Goal: Find specific page/section: Find specific page/section

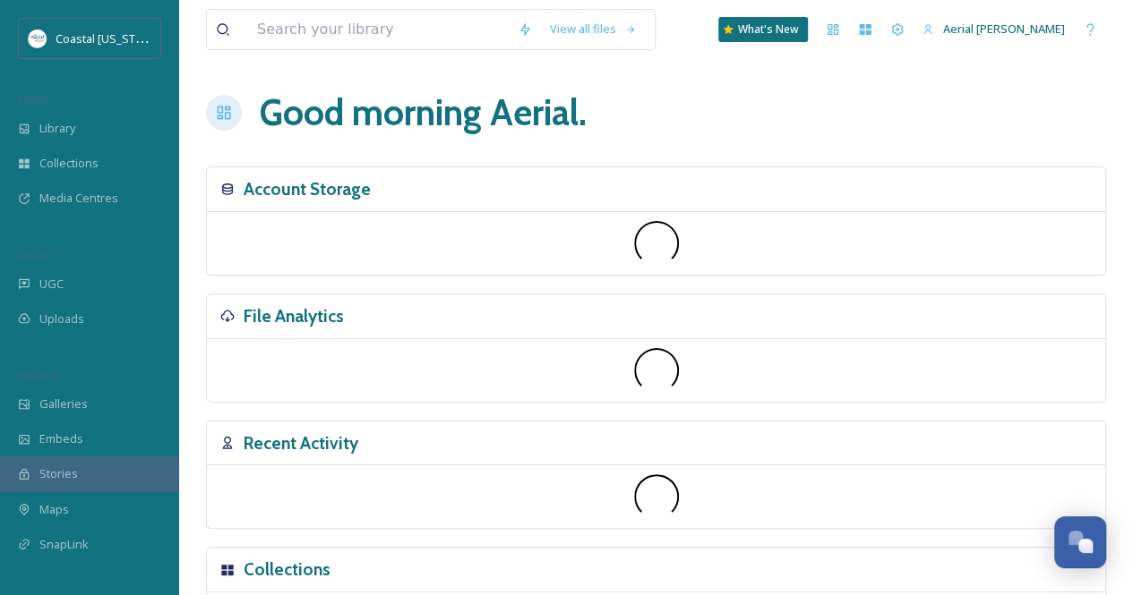
click at [257, 436] on h3 "Recent Activity" at bounding box center [301, 444] width 115 height 26
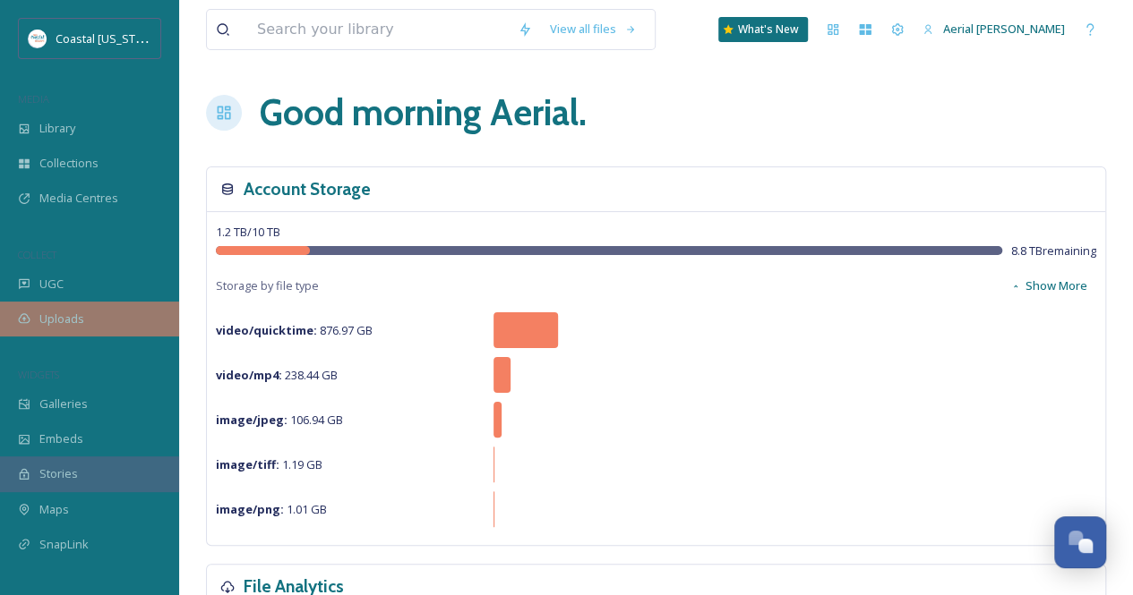
click at [103, 313] on div "Uploads" at bounding box center [89, 319] width 179 height 35
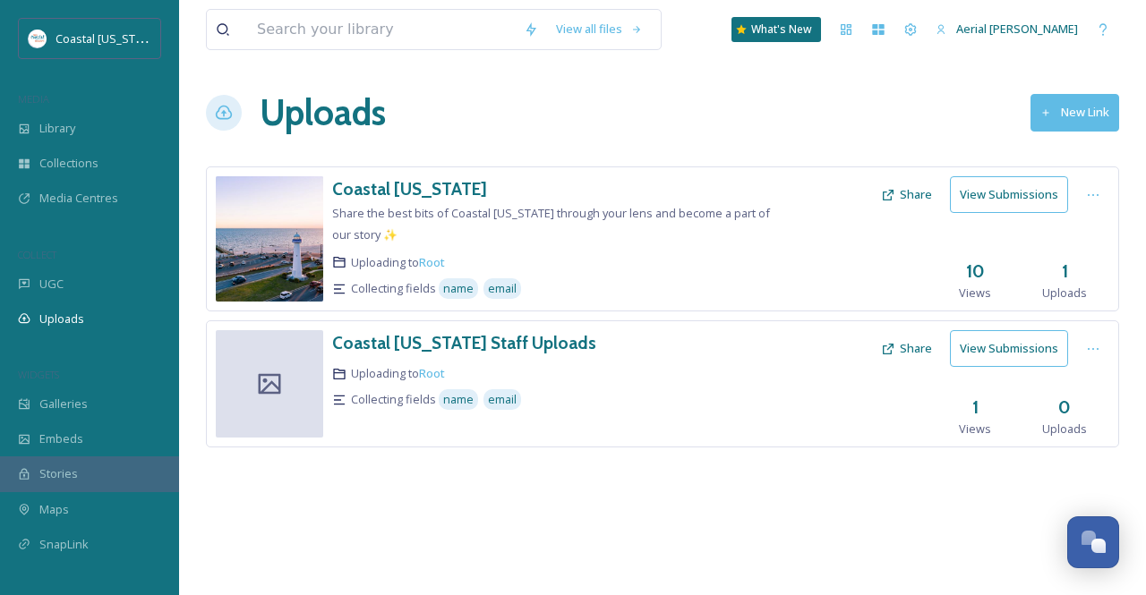
click at [1077, 114] on button "New Link" at bounding box center [1075, 112] width 89 height 37
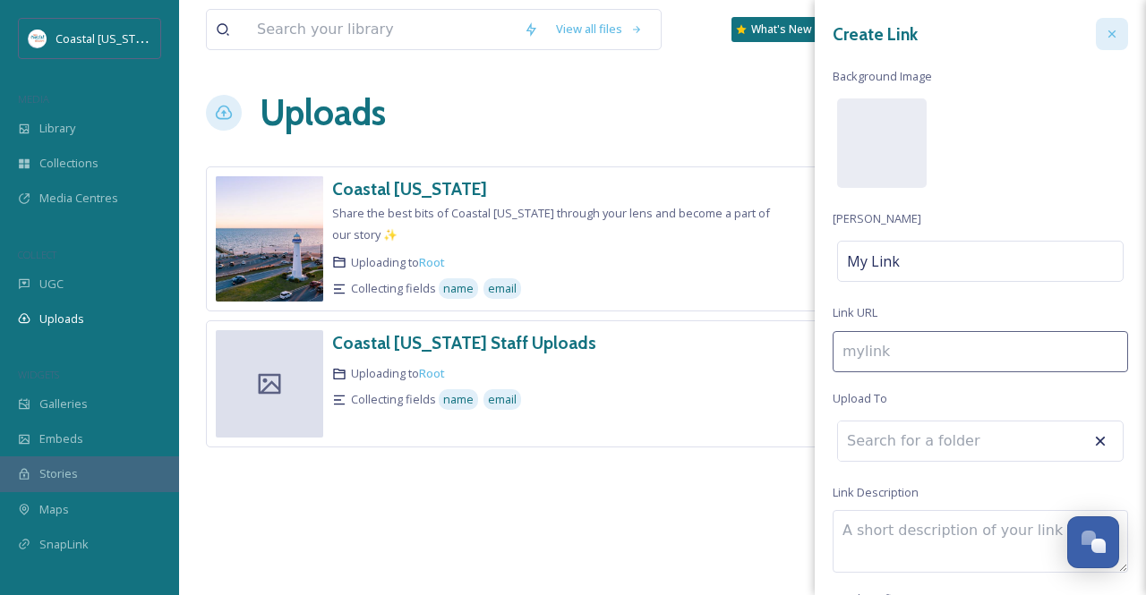
click at [1105, 40] on icon at bounding box center [1112, 34] width 14 height 14
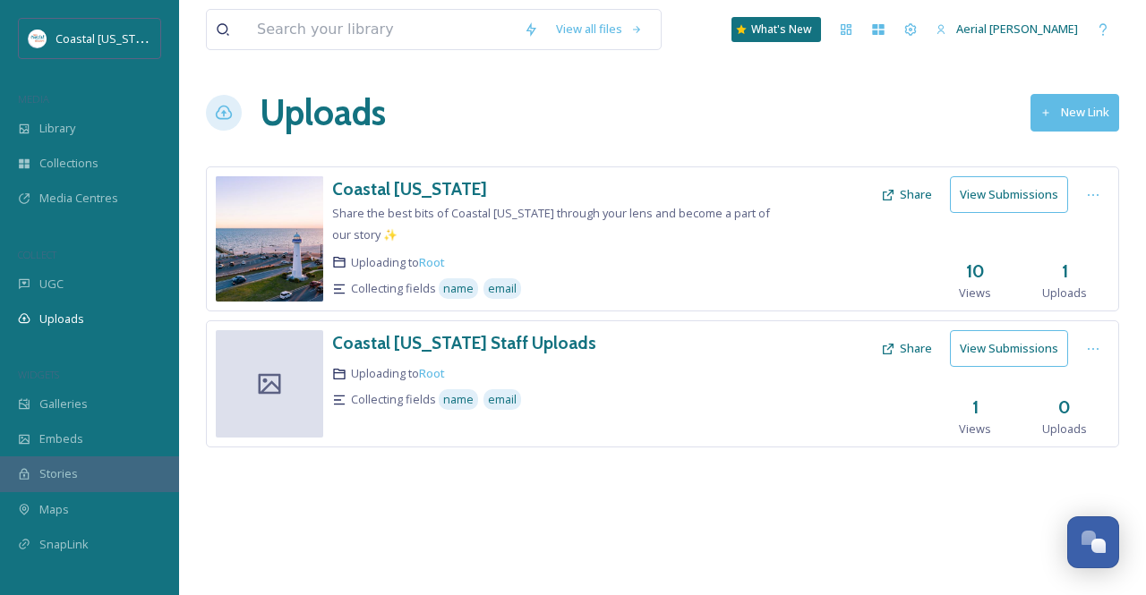
click at [703, 384] on div "Coastal [US_STATE] Staff Uploads Uploading to Root Collecting fields name email" at bounding box center [555, 383] width 447 height 107
click at [514, 339] on h3 "Coastal [US_STATE] Staff Uploads" at bounding box center [464, 342] width 264 height 21
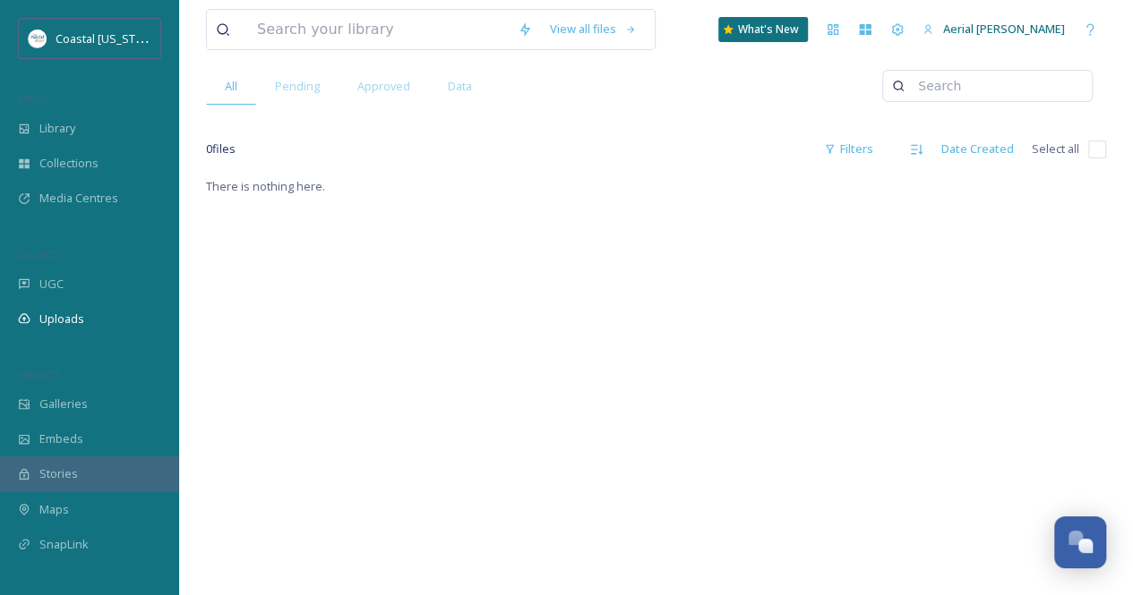
scroll to position [289, 0]
